Goal: Task Accomplishment & Management: Complete application form

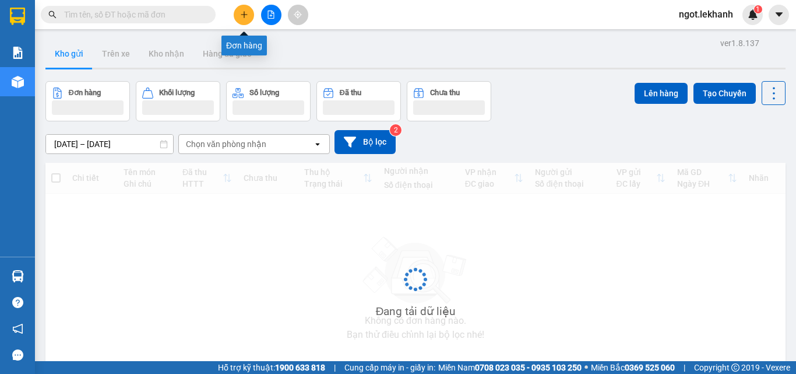
click at [250, 16] on button at bounding box center [244, 15] width 20 height 20
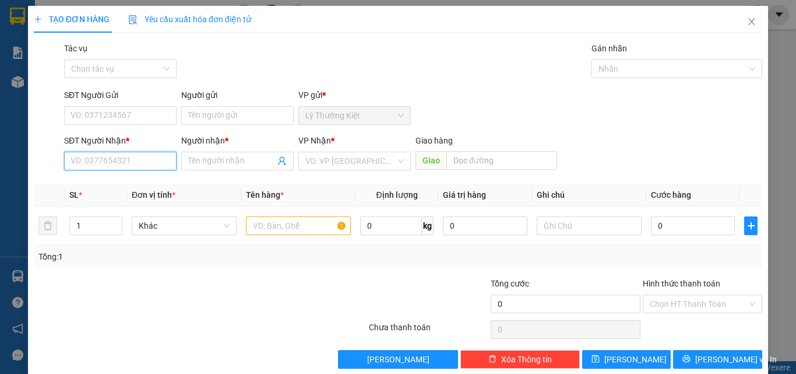
click at [160, 158] on input "SĐT Người Nhận *" at bounding box center [120, 161] width 113 height 19
click at [359, 161] on input "search" at bounding box center [350, 160] width 90 height 17
click at [118, 160] on input "SĐT Người Nhận *" at bounding box center [120, 161] width 113 height 19
type input "0862569598"
click at [225, 163] on input "Người nhận *" at bounding box center [231, 160] width 87 height 13
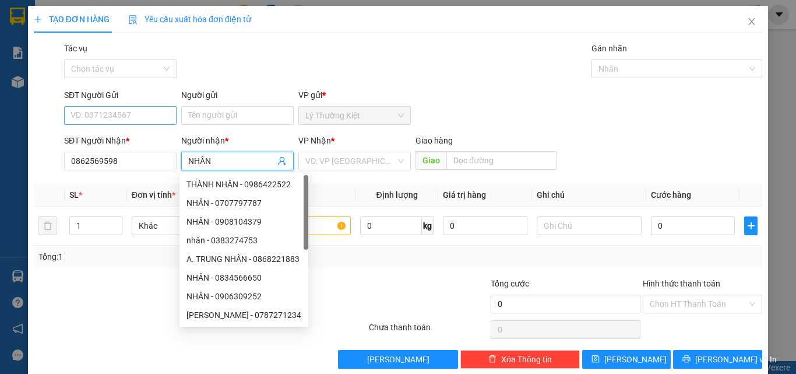
type input "NHÂN"
click at [139, 116] on input "SĐT Người Gửi" at bounding box center [120, 115] width 113 height 19
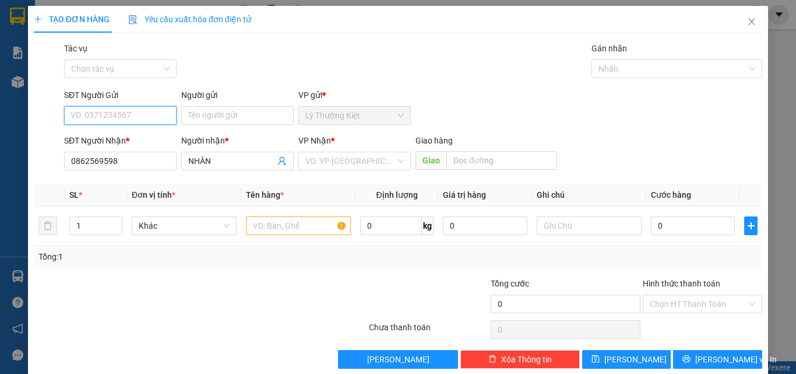
type input "0"
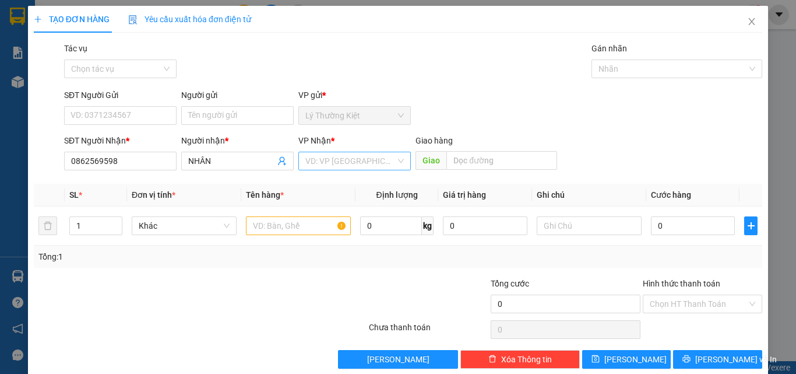
click at [374, 163] on input "search" at bounding box center [350, 160] width 90 height 17
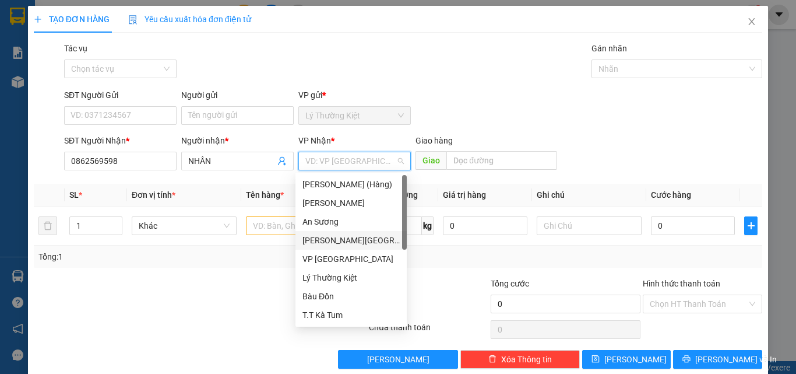
click at [328, 240] on div "[PERSON_NAME][GEOGRAPHIC_DATA]" at bounding box center [351, 240] width 97 height 13
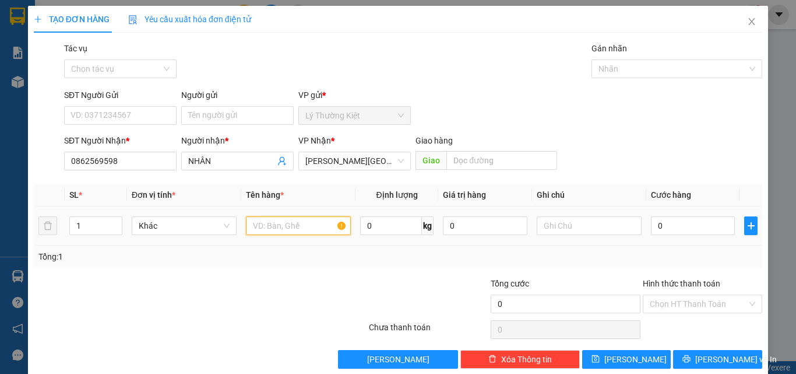
click at [273, 227] on input "text" at bounding box center [298, 225] width 105 height 19
type input "1KIEN 1BAO"
type input "2"
click at [114, 221] on icon "up" at bounding box center [116, 223] width 4 height 4
click at [701, 231] on input "0" at bounding box center [693, 225] width 84 height 19
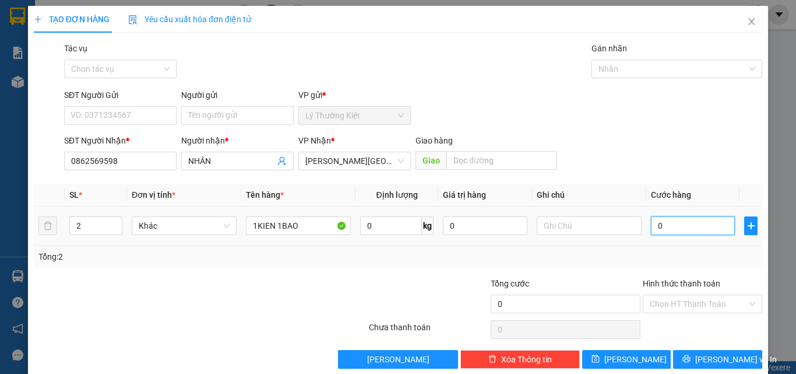
click at [651, 223] on input "0" at bounding box center [693, 225] width 84 height 19
type input "10"
type input "120"
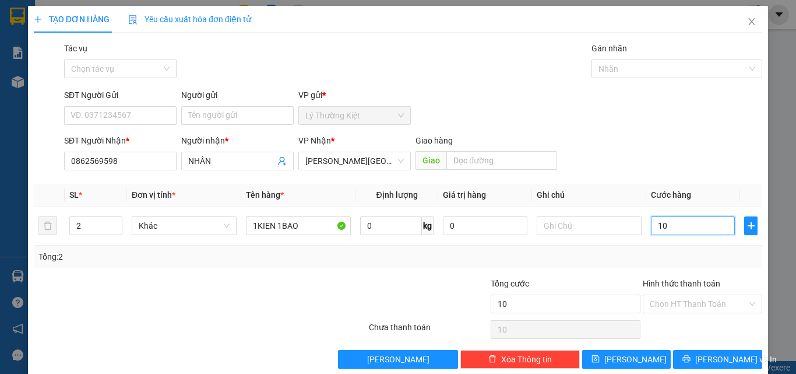
type input "120"
type input "1.200"
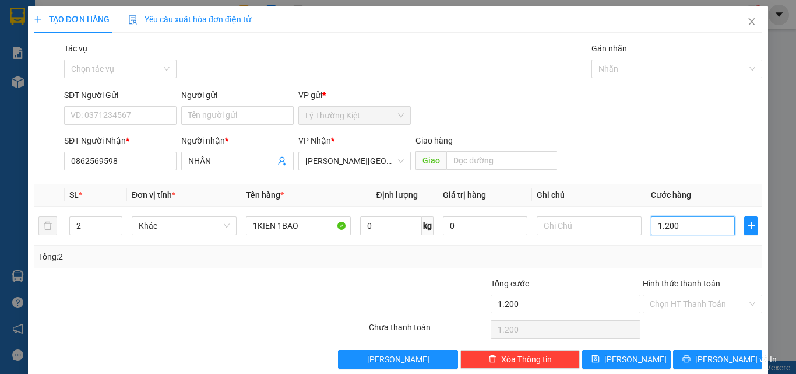
type input "120"
type input "12"
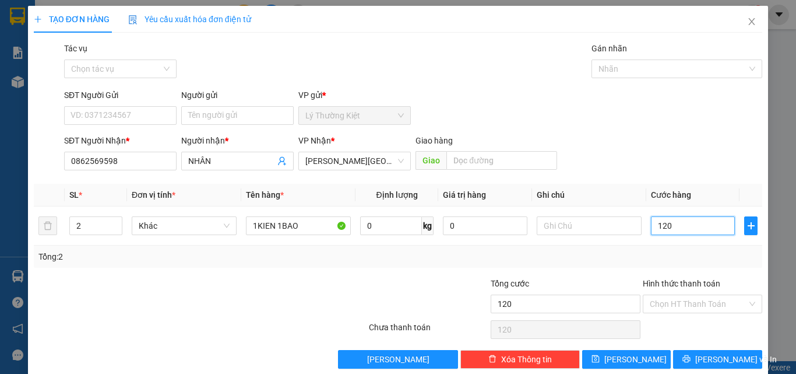
type input "12"
type input "1"
type input "10"
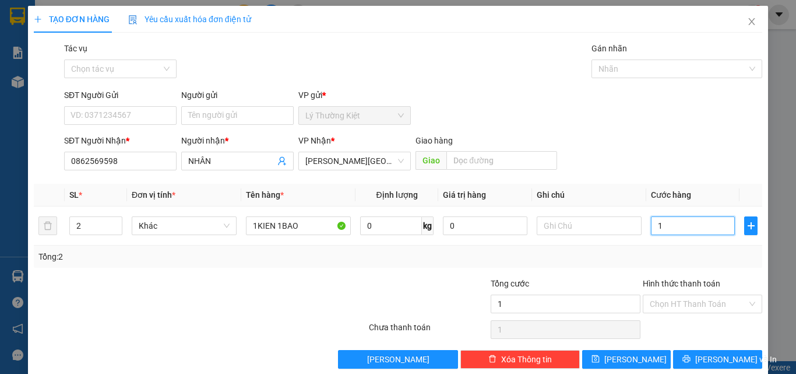
type input "10"
type input "100"
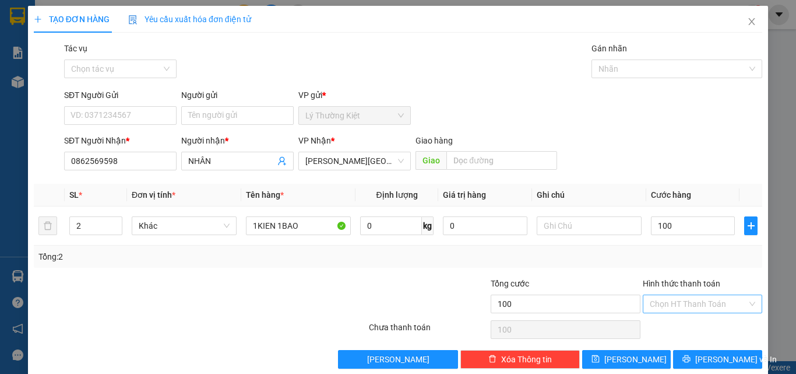
type input "100.000"
click at [717, 305] on input "Hình thức thanh toán" at bounding box center [698, 303] width 97 height 17
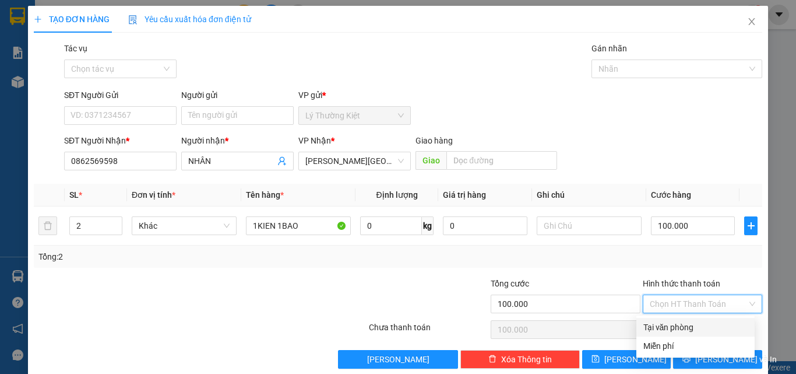
click at [575, 273] on div "Transit Pickup Surcharge Ids Transit Deliver Surcharge Ids Transit Deliver Surc…" at bounding box center [398, 205] width 729 height 326
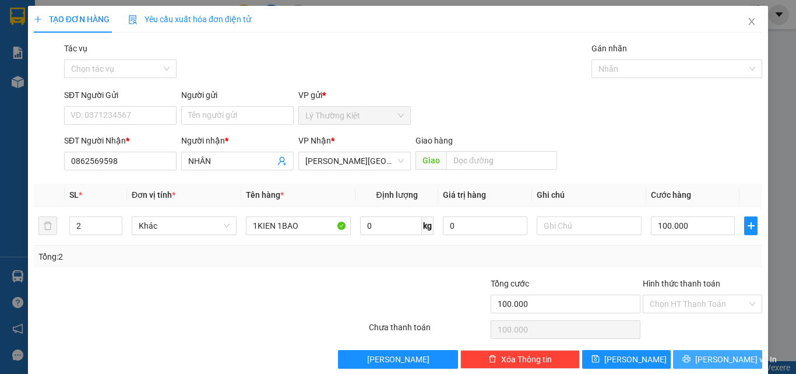
click at [713, 360] on span "[PERSON_NAME] và In" at bounding box center [737, 359] width 82 height 13
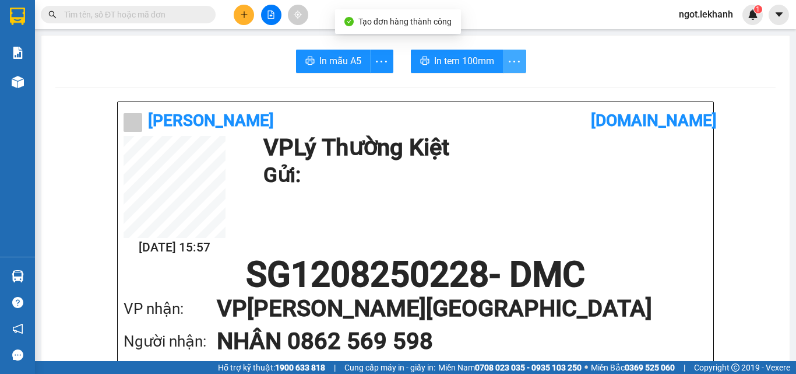
click at [507, 63] on icon "more" at bounding box center [514, 61] width 15 height 15
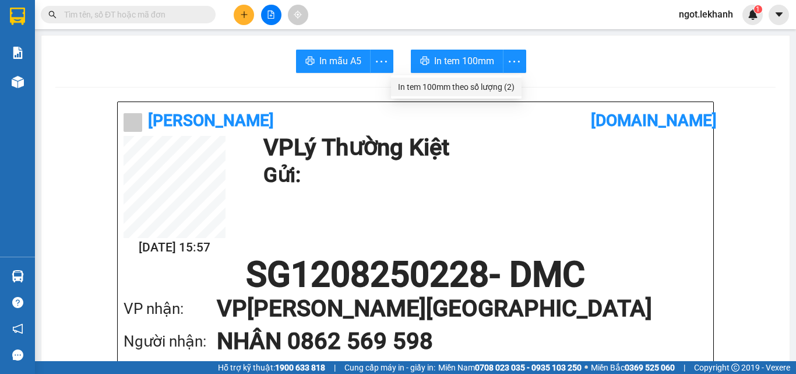
click at [476, 81] on div "In tem 100mm theo số lượng (2)" at bounding box center [456, 86] width 117 height 13
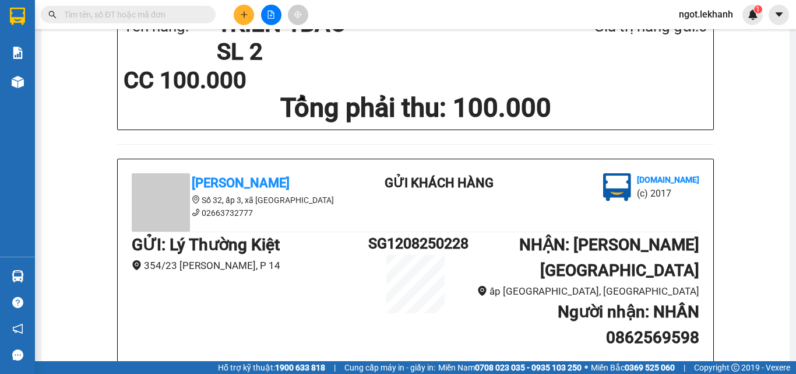
scroll to position [350, 0]
